Goal: Task Accomplishment & Management: Manage account settings

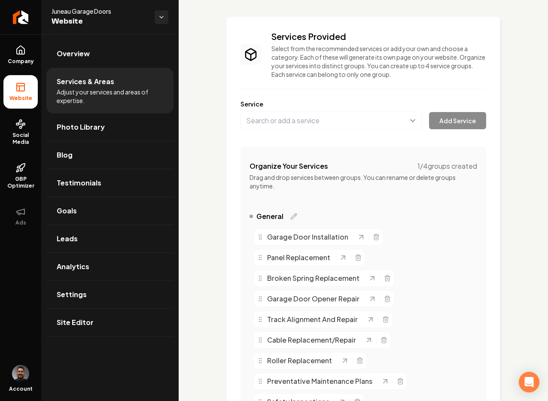
click at [106, 122] on link "Photo Library" at bounding box center [109, 126] width 127 height 27
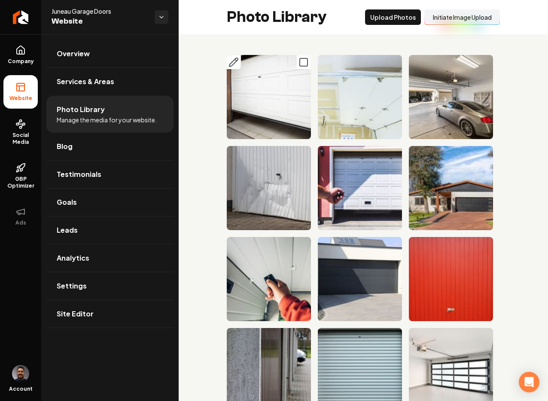
click at [275, 101] on img "Main content area" at bounding box center [269, 97] width 84 height 84
click at [275, 113] on img "Main content area" at bounding box center [269, 97] width 84 height 84
click at [267, 93] on img "Main content area" at bounding box center [269, 97] width 84 height 84
click at [333, 93] on img "Main content area" at bounding box center [360, 97] width 84 height 84
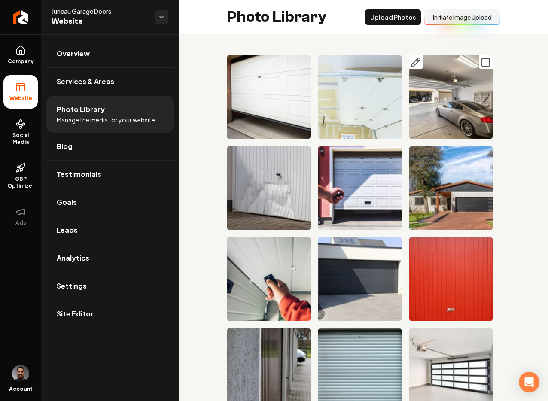
click at [456, 72] on img "Main content area" at bounding box center [451, 97] width 84 height 84
click at [481, 63] on icon "Main content area" at bounding box center [486, 62] width 10 height 10
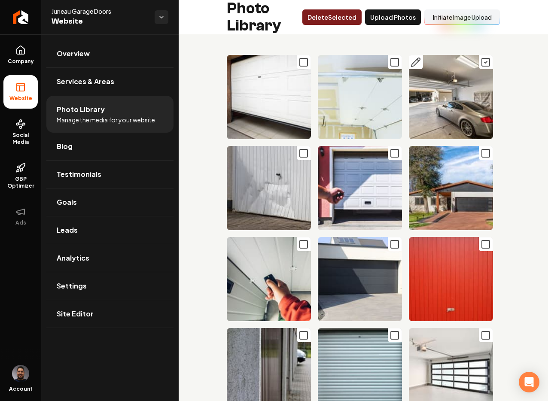
click at [481, 63] on icon "Main content area" at bounding box center [486, 62] width 10 height 10
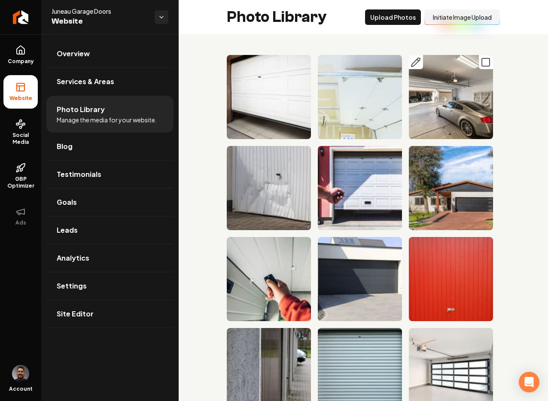
click at [481, 63] on icon "Main content area" at bounding box center [486, 62] width 10 height 10
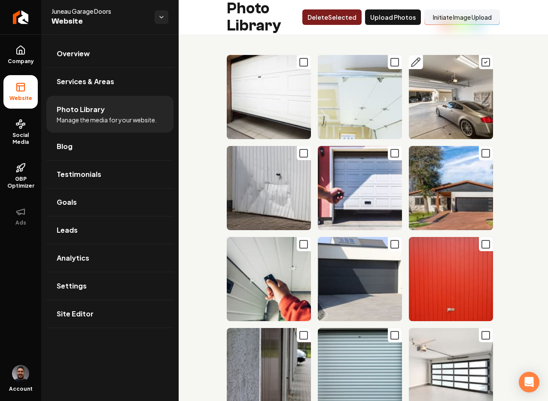
click at [481, 63] on icon "Main content area" at bounding box center [486, 62] width 10 height 10
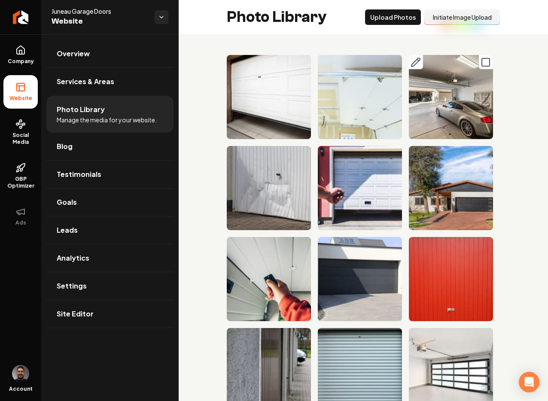
click at [438, 96] on img "Main content area" at bounding box center [451, 97] width 84 height 84
click at [415, 64] on icon "Main content area" at bounding box center [416, 62] width 10 height 10
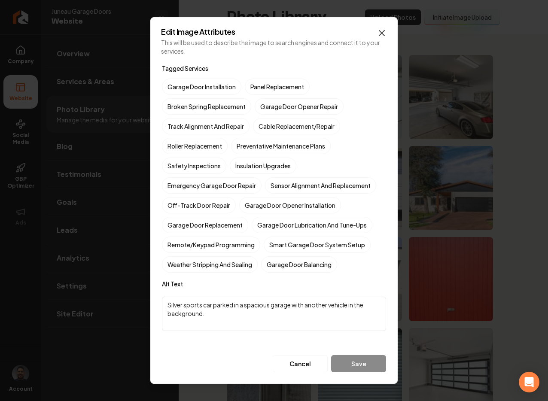
click at [381, 33] on icon "button" at bounding box center [382, 33] width 10 height 10
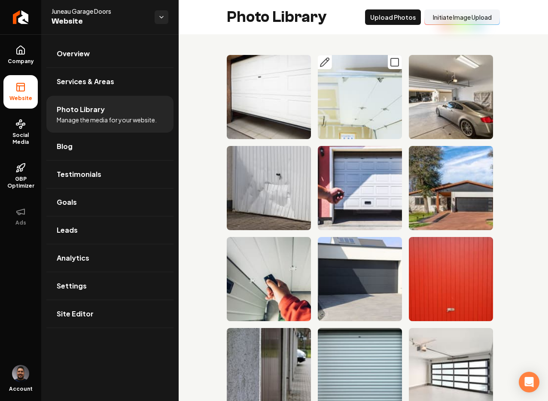
click at [320, 63] on icon "Main content area" at bounding box center [324, 62] width 9 height 9
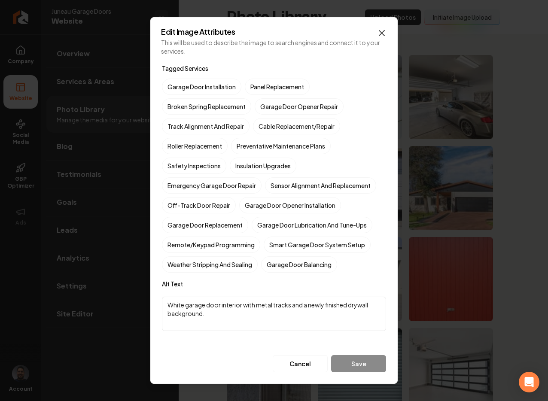
click at [385, 31] on icon "button" at bounding box center [382, 33] width 10 height 10
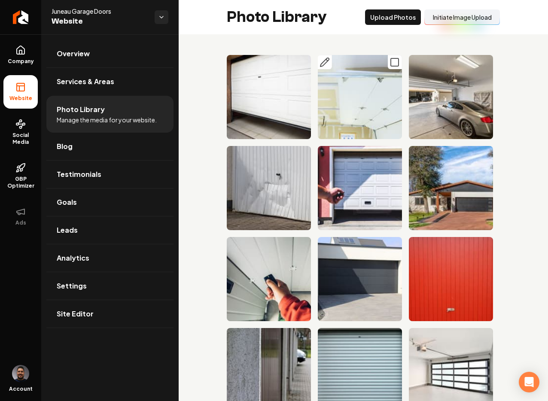
click at [390, 64] on icon "Main content area" at bounding box center [395, 62] width 10 height 10
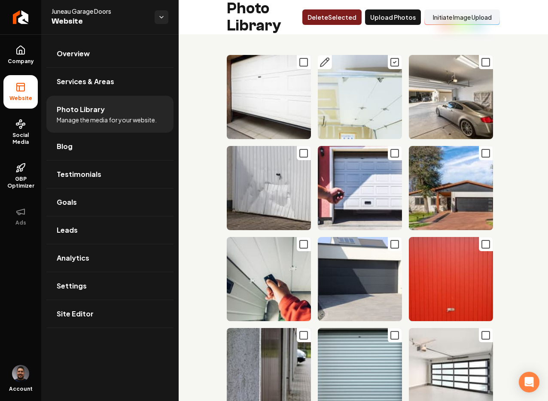
click at [390, 61] on icon "Main content area" at bounding box center [395, 62] width 10 height 10
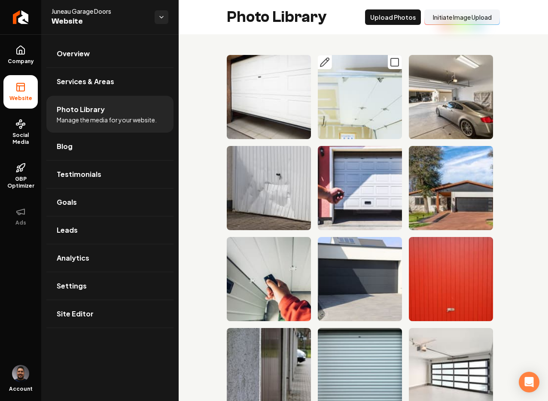
click at [392, 61] on icon "Main content area" at bounding box center [395, 62] width 10 height 10
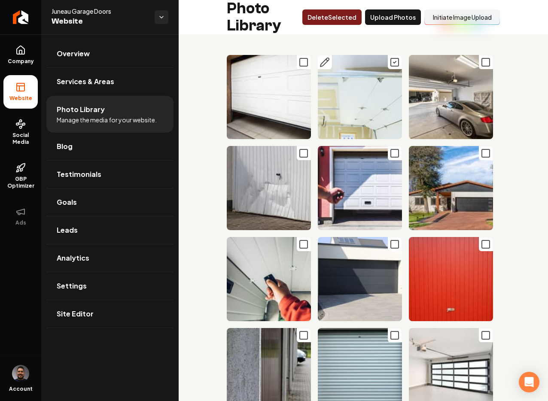
click at [392, 61] on icon "Main content area" at bounding box center [395, 62] width 10 height 10
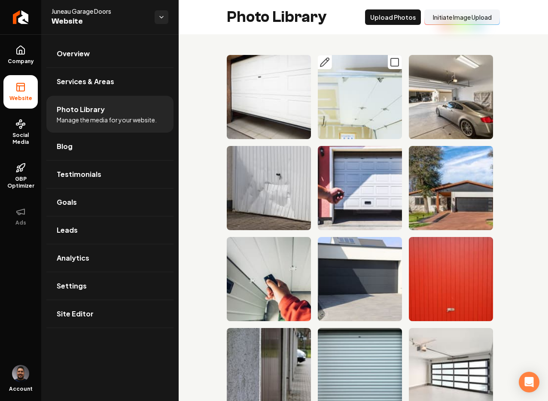
click at [390, 64] on icon "Main content area" at bounding box center [395, 62] width 10 height 10
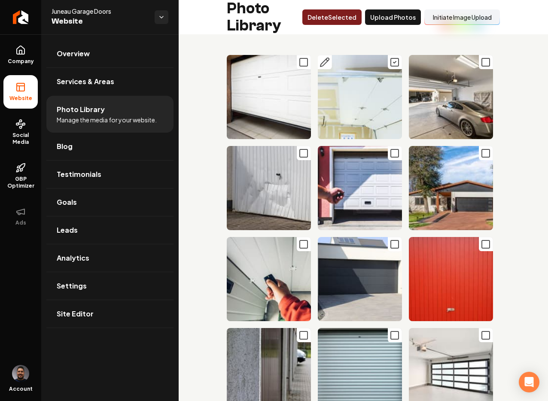
click at [390, 64] on icon "Main content area" at bounding box center [395, 62] width 10 height 10
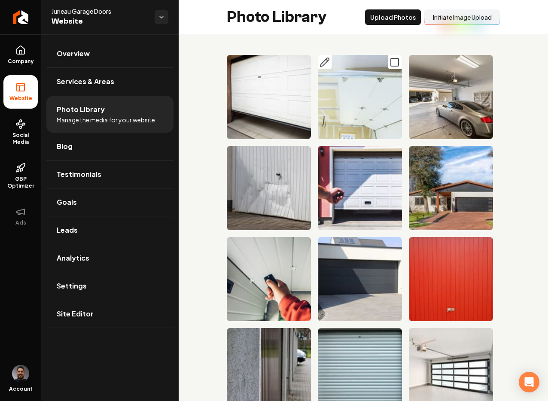
click at [390, 64] on icon "Main content area" at bounding box center [395, 62] width 10 height 10
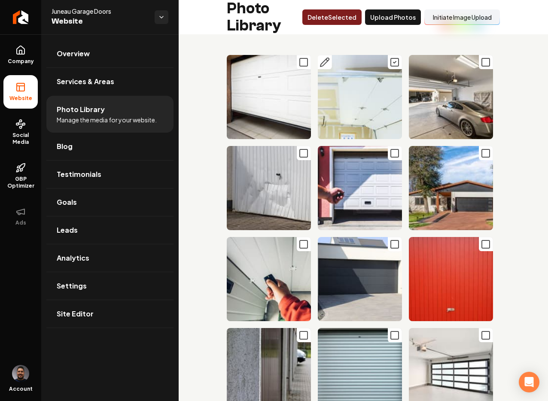
click at [321, 60] on icon "Main content area" at bounding box center [325, 62] width 10 height 10
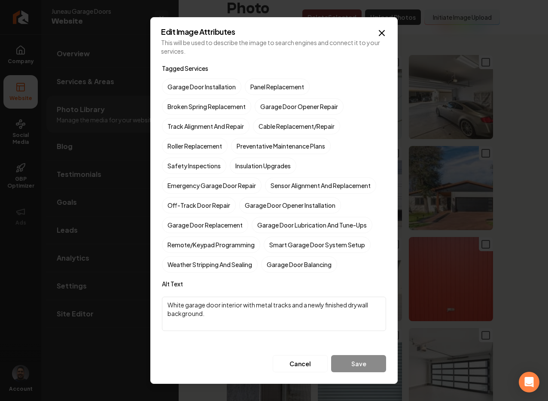
click at [233, 78] on div "Tagged Services Garage Door Installation Panel Replacement Broken Spring Replac…" at bounding box center [274, 168] width 224 height 210
click at [236, 62] on form "Tagged Services Garage Door Installation Panel Replacement Broken Spring Replac…" at bounding box center [274, 217] width 226 height 311
click at [253, 53] on p "This will be used to describe the image to search engines and connect it to you…" at bounding box center [274, 46] width 226 height 17
click at [273, 86] on label "Panel Replacement" at bounding box center [277, 87] width 65 height 16
click at [260, 86] on button "Panel Replacement" at bounding box center [255, 87] width 10 height 10
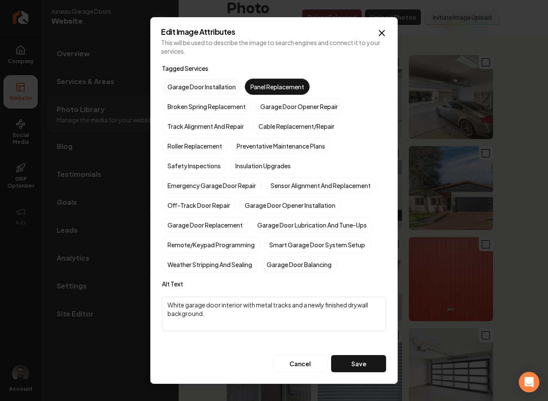
click at [202, 84] on label "Garage Door Installation" at bounding box center [201, 87] width 79 height 16
click at [177, 84] on button "Garage Door Installation" at bounding box center [172, 87] width 10 height 10
click at [286, 101] on label "Garage Door Opener Repair" at bounding box center [299, 106] width 89 height 16
click at [270, 101] on button "Garage Door Opener Repair" at bounding box center [265, 106] width 10 height 10
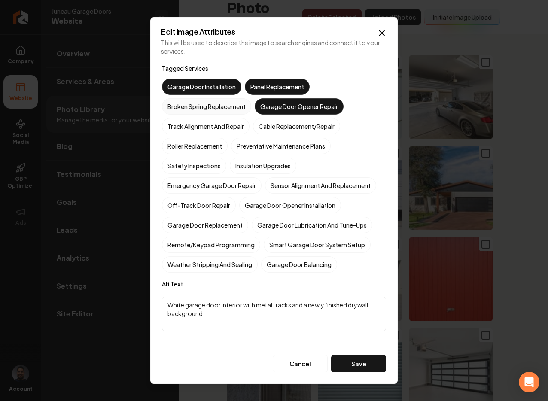
click at [240, 105] on label "Broken Spring Replacement" at bounding box center [206, 106] width 89 height 16
click at [177, 105] on button "Broken Spring Replacement" at bounding box center [172, 106] width 10 height 10
click at [262, 82] on label "Panel Replacement" at bounding box center [277, 87] width 65 height 16
click at [260, 82] on button "Panel Replacement" at bounding box center [255, 87] width 10 height 10
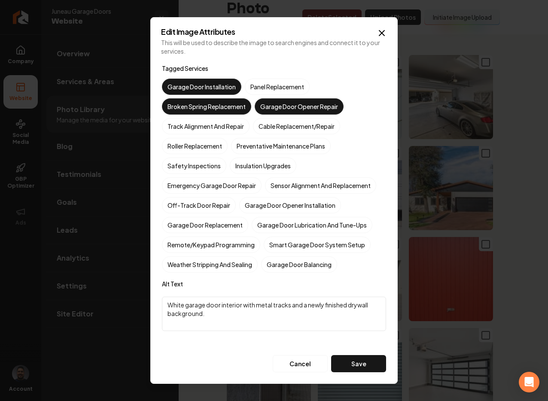
click at [220, 87] on label "Garage Door Installation" at bounding box center [201, 87] width 79 height 16
click at [177, 87] on button "Garage Door Installation" at bounding box center [172, 87] width 10 height 10
click at [218, 105] on label "Broken Spring Replacement" at bounding box center [206, 106] width 89 height 16
click at [177, 105] on button "Broken Spring Replacement" at bounding box center [172, 106] width 10 height 10
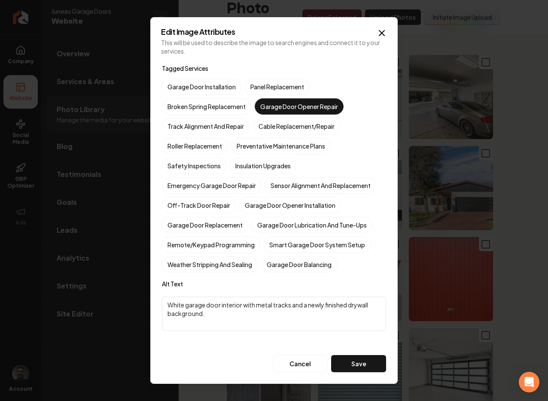
click at [275, 107] on label "Garage Door Opener Repair" at bounding box center [299, 106] width 89 height 16
click at [270, 107] on button "Garage Door Opener Repair" at bounding box center [265, 106] width 10 height 10
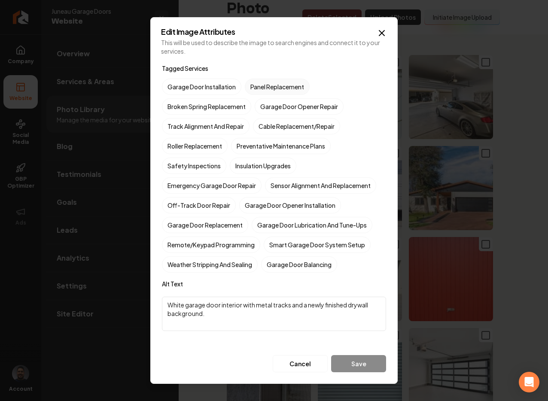
click at [271, 85] on label "Panel Replacement" at bounding box center [277, 87] width 65 height 16
click at [260, 85] on button "Panel Replacement" at bounding box center [255, 87] width 10 height 10
click at [276, 104] on label "Garage Door Opener Repair" at bounding box center [299, 106] width 89 height 16
click at [270, 104] on button "Garage Door Opener Repair" at bounding box center [265, 106] width 10 height 10
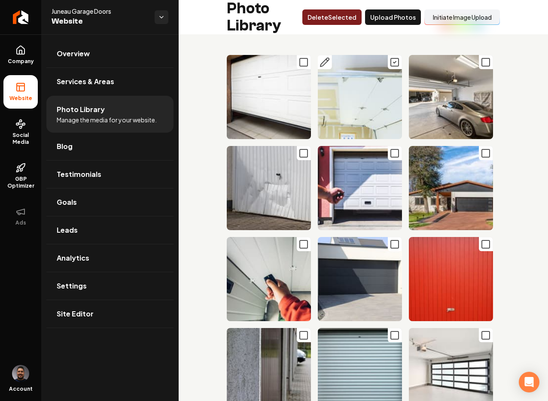
click at [321, 65] on icon "Main content area" at bounding box center [324, 62] width 9 height 9
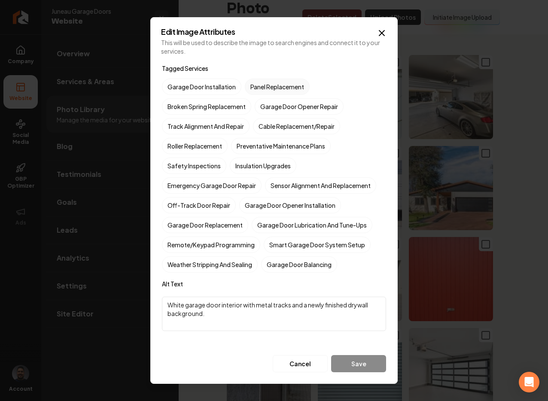
click at [268, 79] on label "Panel Replacement" at bounding box center [277, 87] width 65 height 16
click at [260, 82] on button "Panel Replacement" at bounding box center [255, 87] width 10 height 10
click at [284, 107] on label "Garage Door Opener Repair" at bounding box center [299, 106] width 89 height 16
click at [270, 107] on button "Garage Door Opener Repair" at bounding box center [265, 106] width 10 height 10
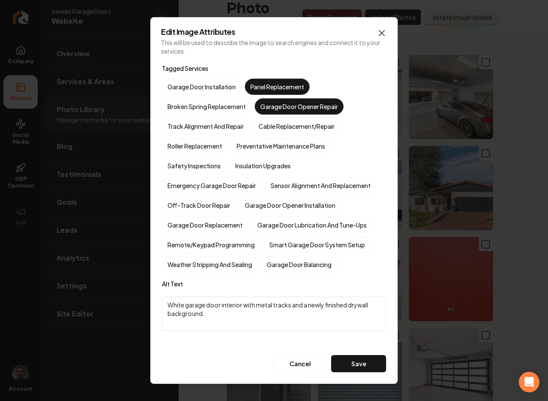
click at [382, 33] on icon "button" at bounding box center [381, 33] width 5 height 5
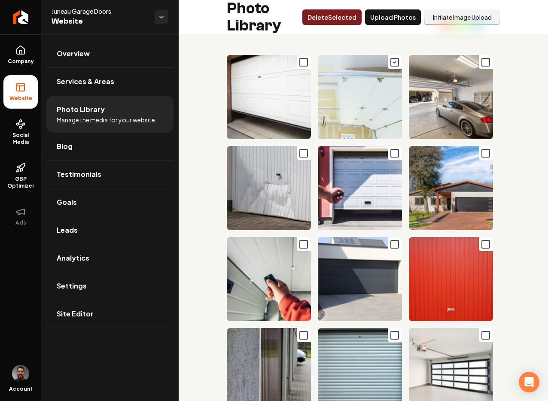
click at [390, 61] on icon "Main content area" at bounding box center [395, 62] width 10 height 10
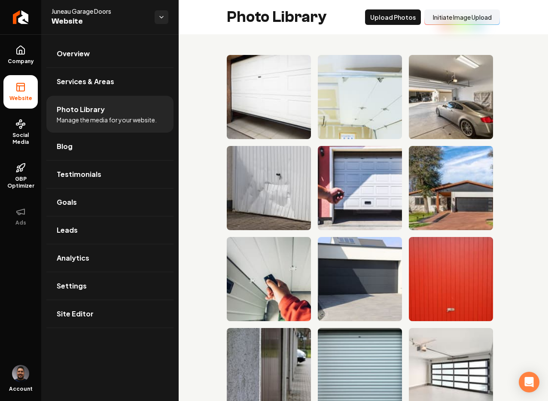
click at [250, 91] on img "Main content area" at bounding box center [269, 97] width 84 height 84
click at [360, 94] on img "Main content area" at bounding box center [360, 97] width 84 height 84
click at [449, 82] on img "Main content area" at bounding box center [451, 97] width 84 height 84
click at [350, 206] on img "Main content area" at bounding box center [360, 188] width 84 height 84
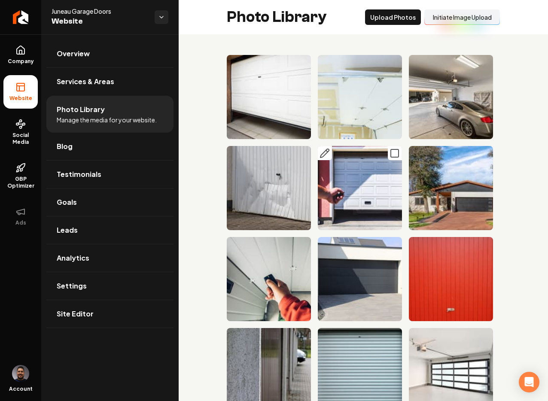
click at [350, 198] on img "Main content area" at bounding box center [360, 188] width 84 height 84
click at [273, 214] on img "Main content area" at bounding box center [269, 188] width 84 height 84
click at [283, 279] on img "Main content area" at bounding box center [269, 279] width 84 height 84
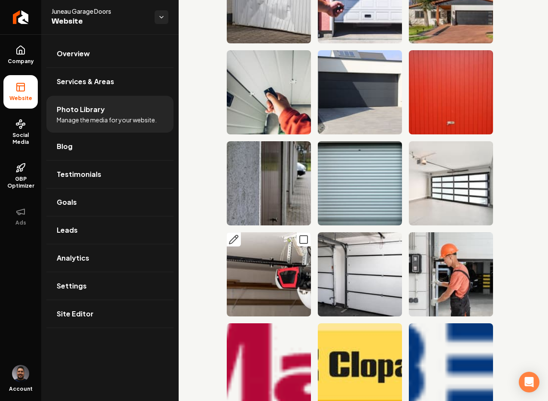
click at [276, 268] on img "Main content area" at bounding box center [269, 274] width 84 height 84
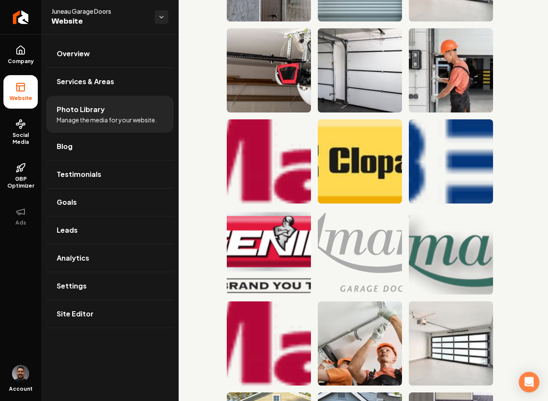
scroll to position [394, 0]
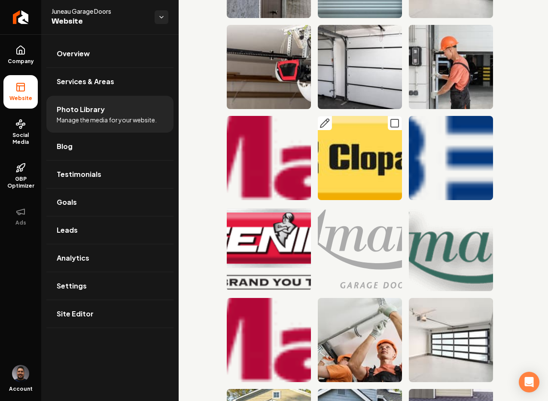
click at [357, 153] on img "Main content area" at bounding box center [360, 158] width 84 height 84
click at [279, 169] on img "Main content area" at bounding box center [269, 158] width 84 height 84
click at [256, 239] on img "Main content area" at bounding box center [269, 249] width 84 height 84
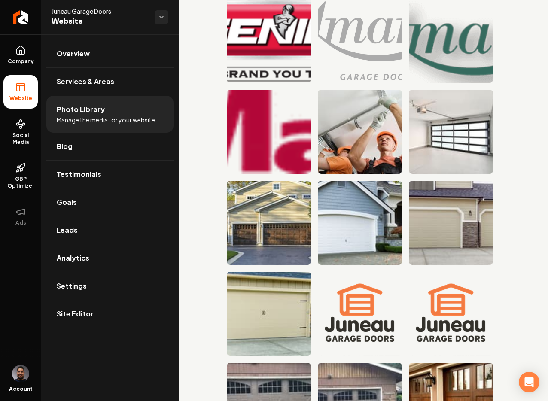
scroll to position [646, 0]
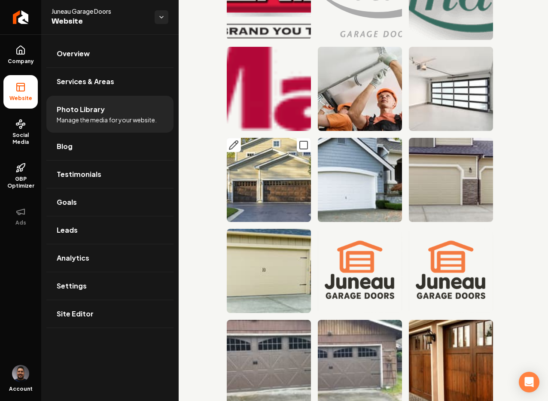
click at [272, 169] on img "Main content area" at bounding box center [269, 180] width 84 height 84
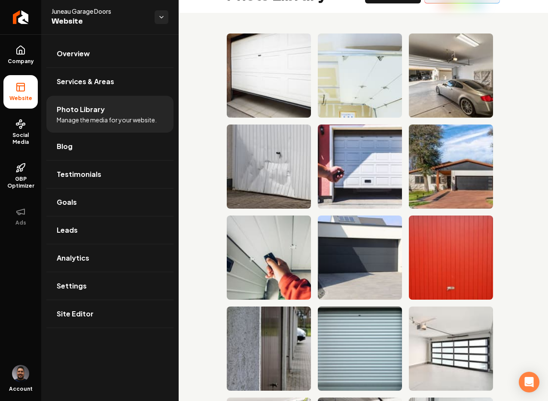
scroll to position [0, 0]
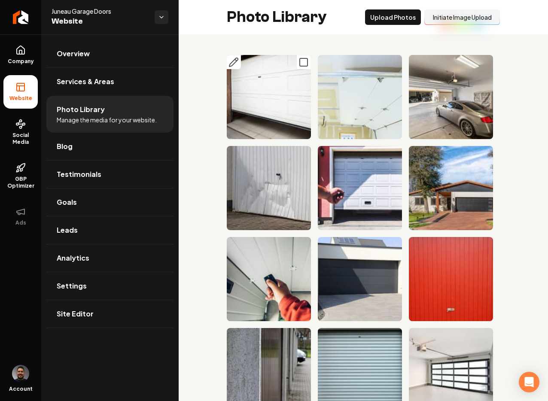
click at [232, 60] on icon "Main content area" at bounding box center [234, 62] width 10 height 10
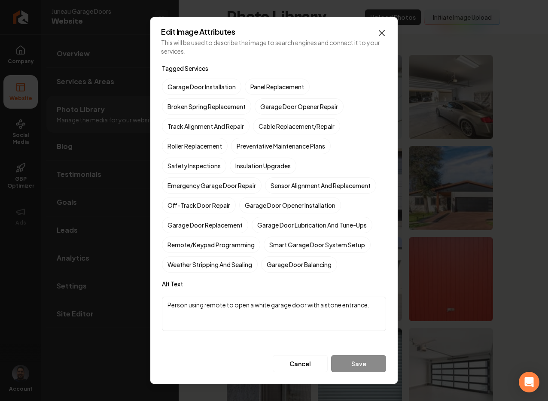
click at [385, 31] on icon "button" at bounding box center [382, 33] width 10 height 10
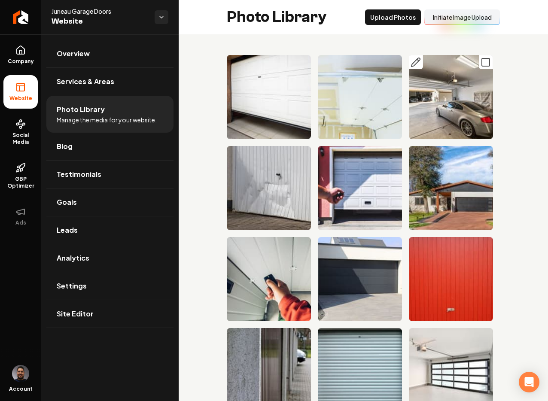
click at [411, 61] on icon "Main content area" at bounding box center [416, 62] width 10 height 10
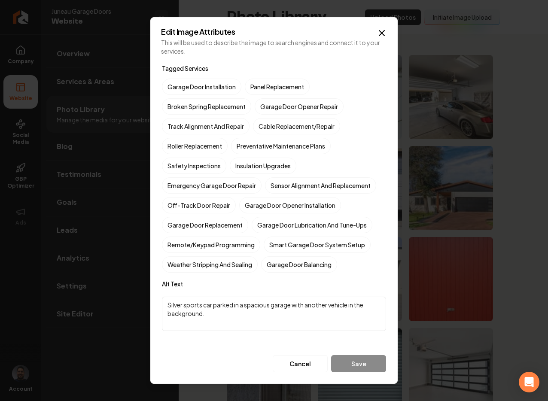
click at [380, 35] on icon "button" at bounding box center [381, 33] width 5 height 5
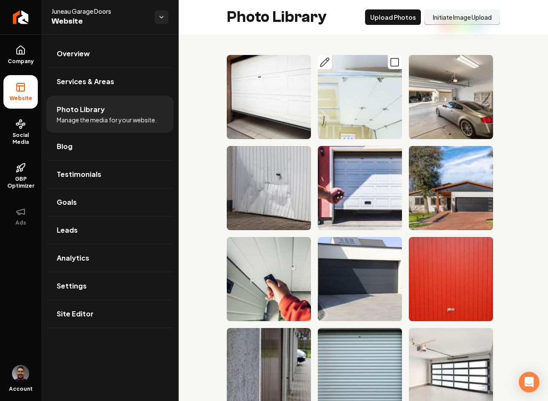
click at [324, 62] on icon "Main content area" at bounding box center [324, 62] width 9 height 9
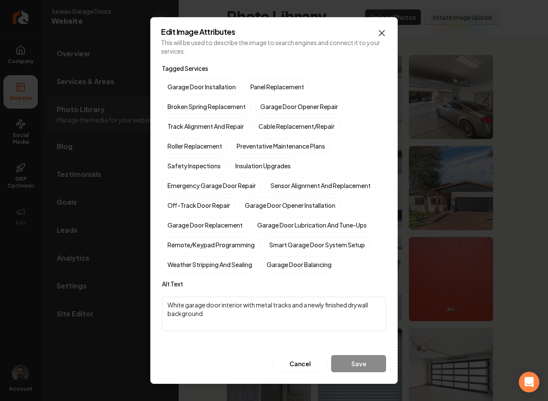
click at [382, 32] on icon "button" at bounding box center [381, 33] width 5 height 5
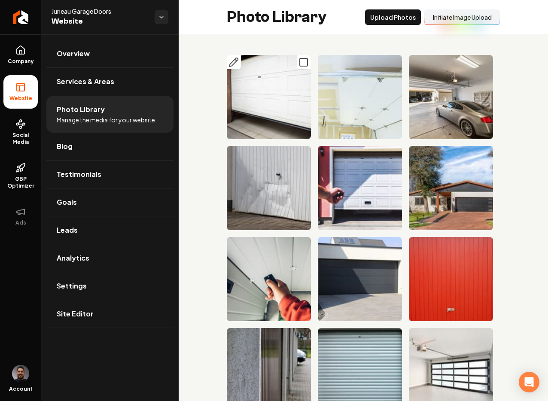
click at [302, 61] on icon "Main content area" at bounding box center [304, 62] width 10 height 10
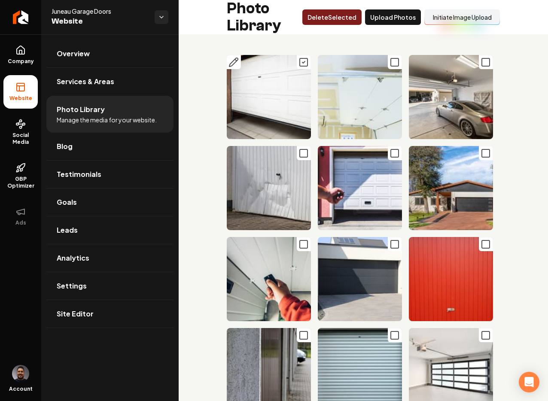
click at [390, 59] on icon "Main content area" at bounding box center [395, 62] width 10 height 10
click at [301, 64] on icon "Main content area" at bounding box center [304, 62] width 10 height 10
click at [327, 62] on icon "Main content area" at bounding box center [325, 62] width 10 height 10
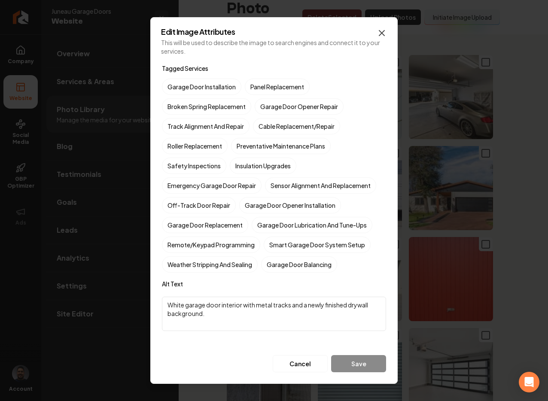
click at [382, 34] on icon "button" at bounding box center [381, 33] width 5 height 5
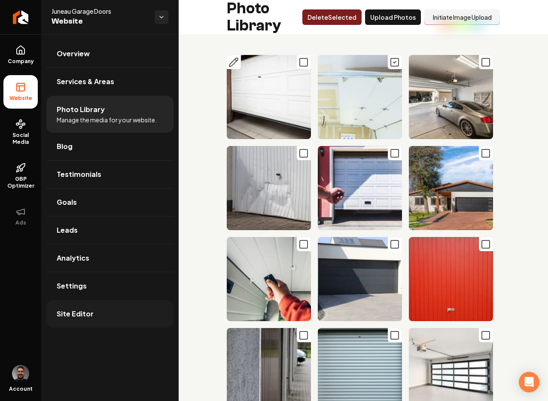
click at [107, 323] on link "Site Editor" at bounding box center [109, 313] width 127 height 27
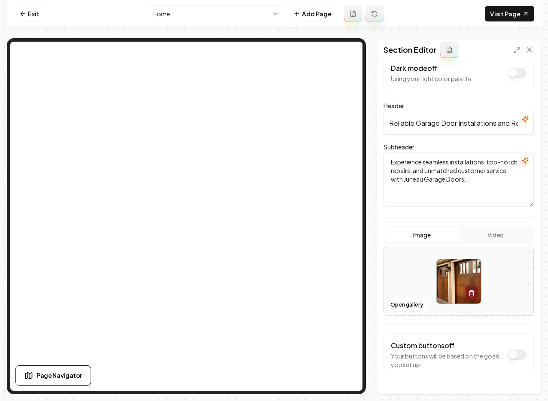
scroll to position [43, 0]
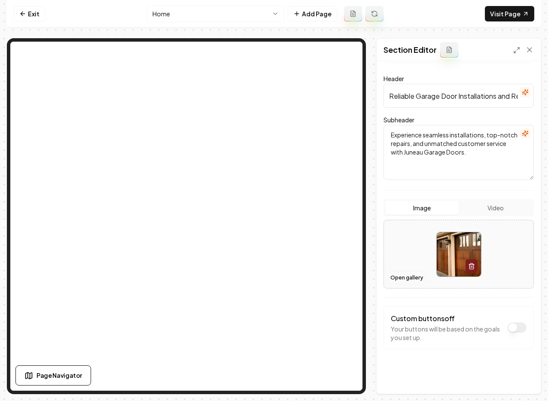
click at [411, 275] on button "Open gallery" at bounding box center [407, 278] width 39 height 14
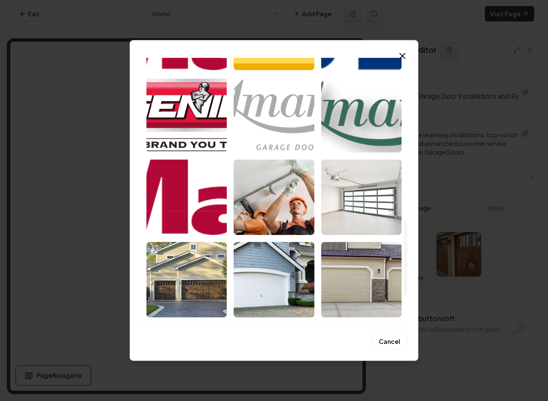
scroll to position [567, 0]
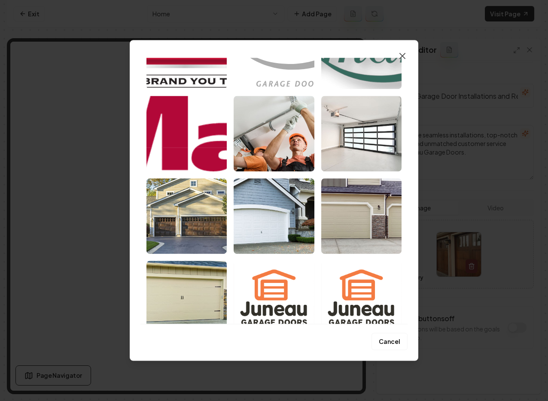
click at [404, 56] on icon "button" at bounding box center [402, 56] width 10 height 10
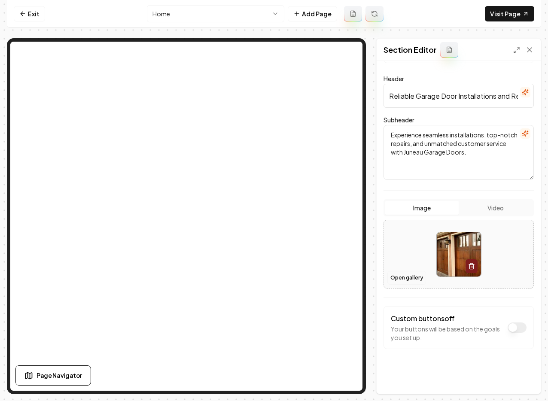
click at [400, 281] on button "Open gallery" at bounding box center [407, 278] width 39 height 14
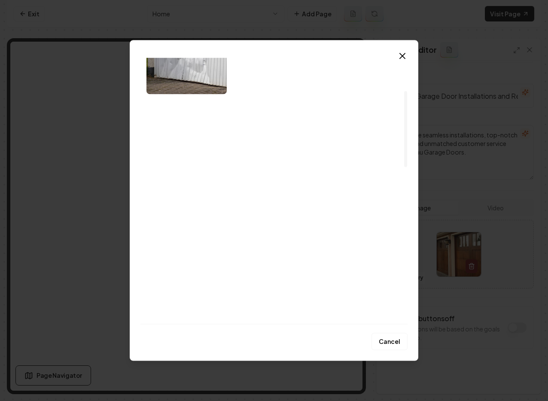
scroll to position [0, 0]
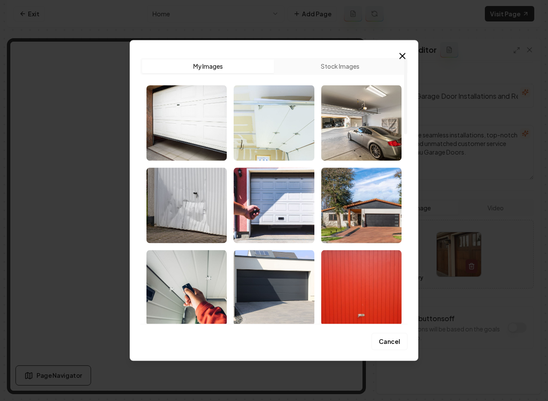
click at [214, 67] on button "My Images" at bounding box center [208, 66] width 132 height 14
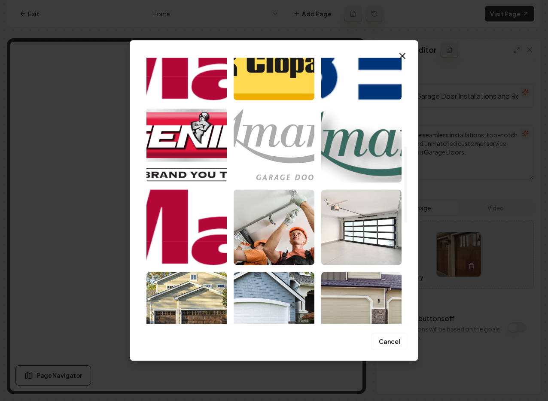
scroll to position [665, 0]
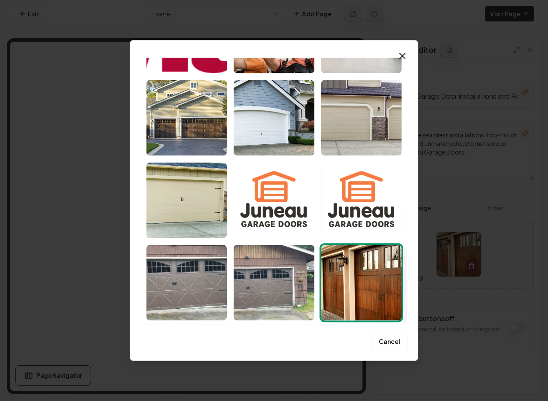
drag, startPoint x: 403, startPoint y: 55, endPoint x: 397, endPoint y: 58, distance: 6.0
click at [403, 55] on icon "button" at bounding box center [402, 55] width 5 height 5
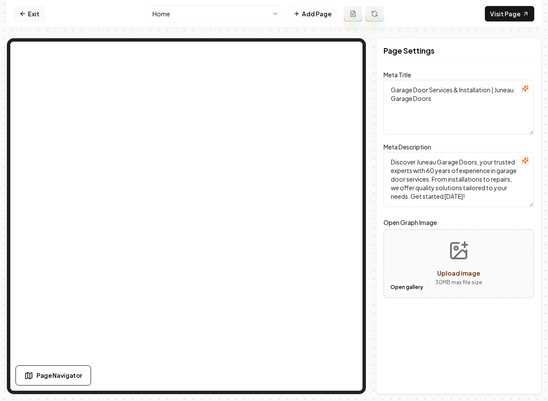
click at [33, 17] on link "Exit" at bounding box center [29, 13] width 31 height 15
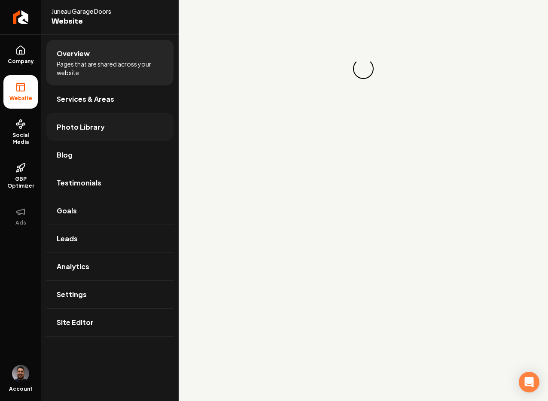
click at [85, 122] on span "Photo Library" at bounding box center [81, 127] width 48 height 10
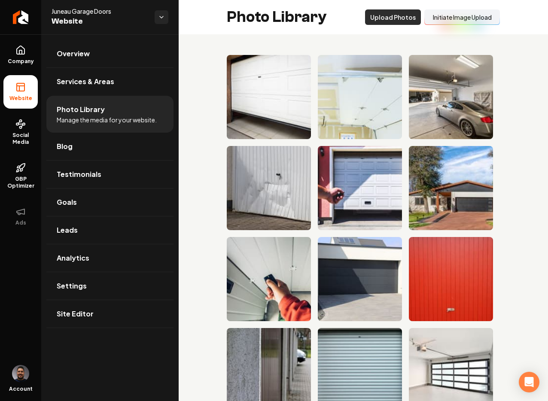
click at [376, 19] on button "Upload Photos" at bounding box center [393, 16] width 56 height 15
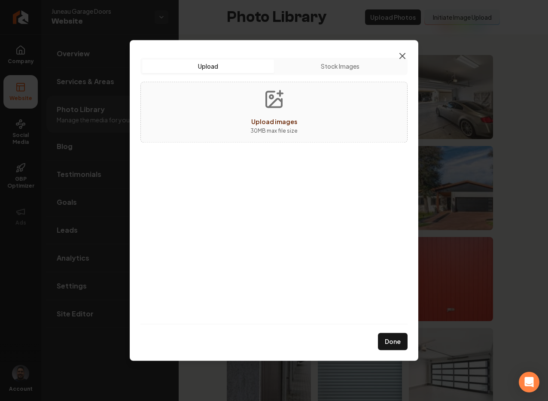
click at [404, 57] on icon "button" at bounding box center [402, 56] width 10 height 10
